Goal: Find specific page/section: Find specific page/section

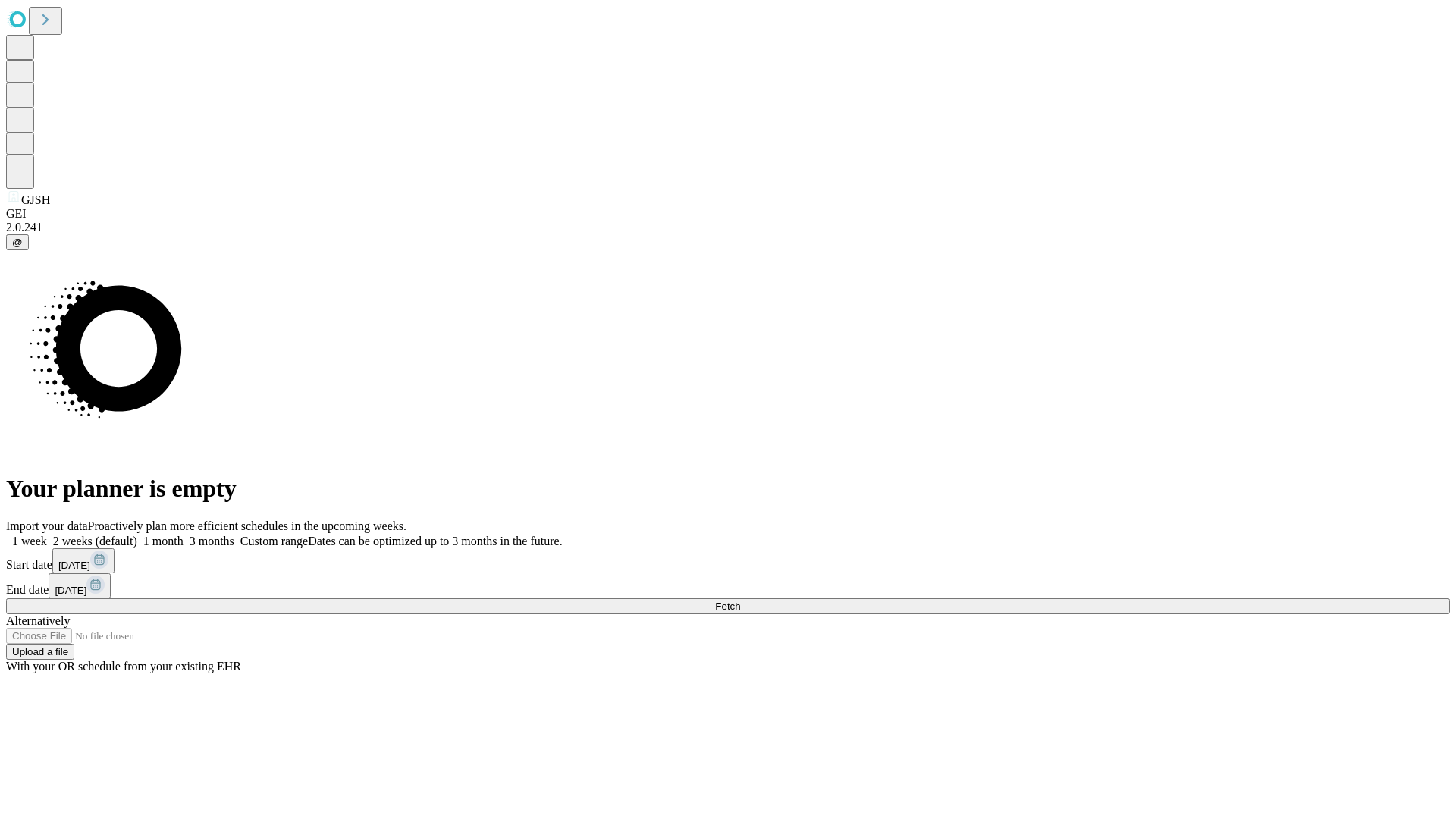
click at [741, 601] on span "Fetch" at bounding box center [728, 607] width 25 height 12
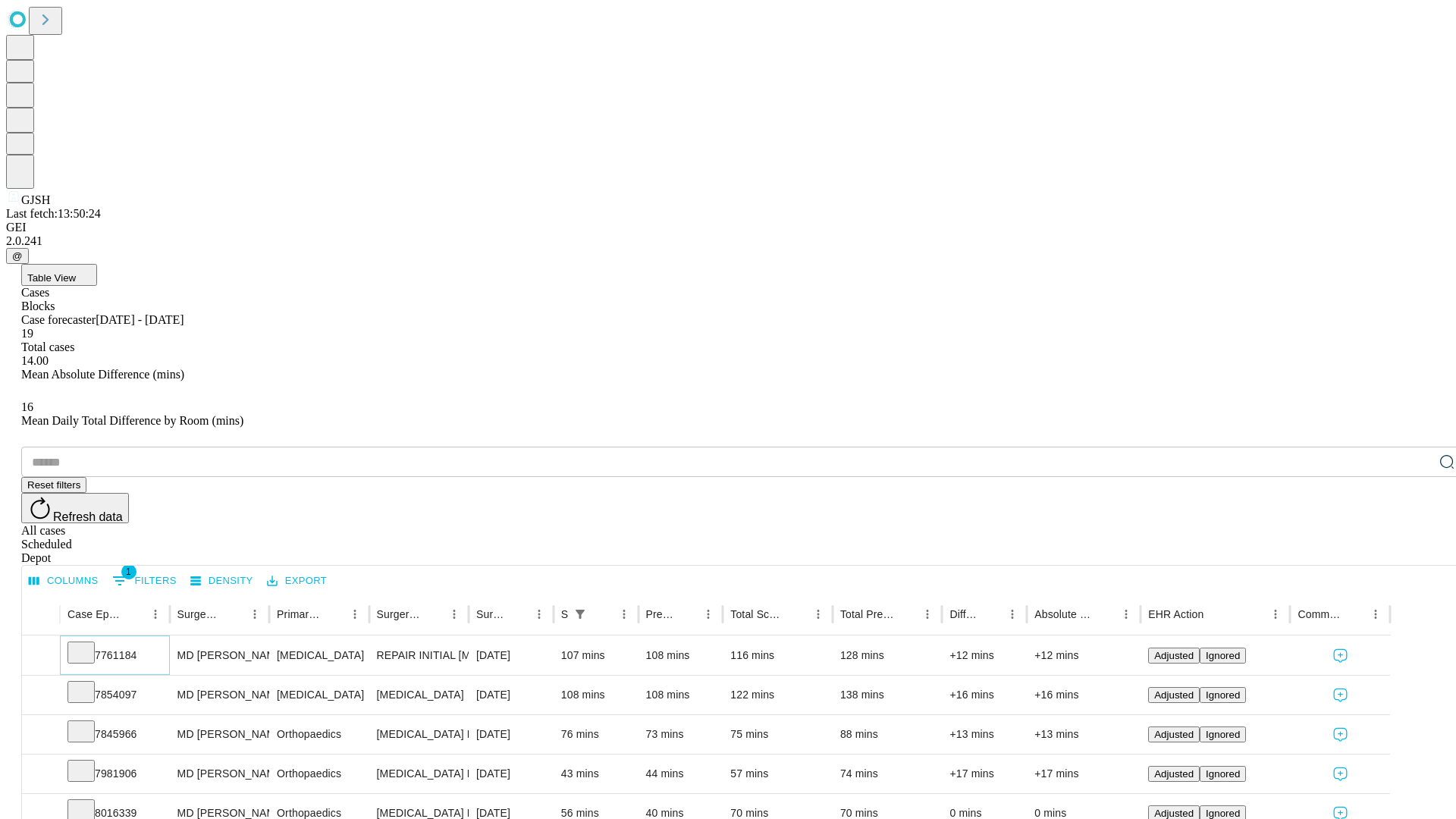
click at [89, 645] on icon at bounding box center [81, 652] width 15 height 15
